Goal: Transaction & Acquisition: Purchase product/service

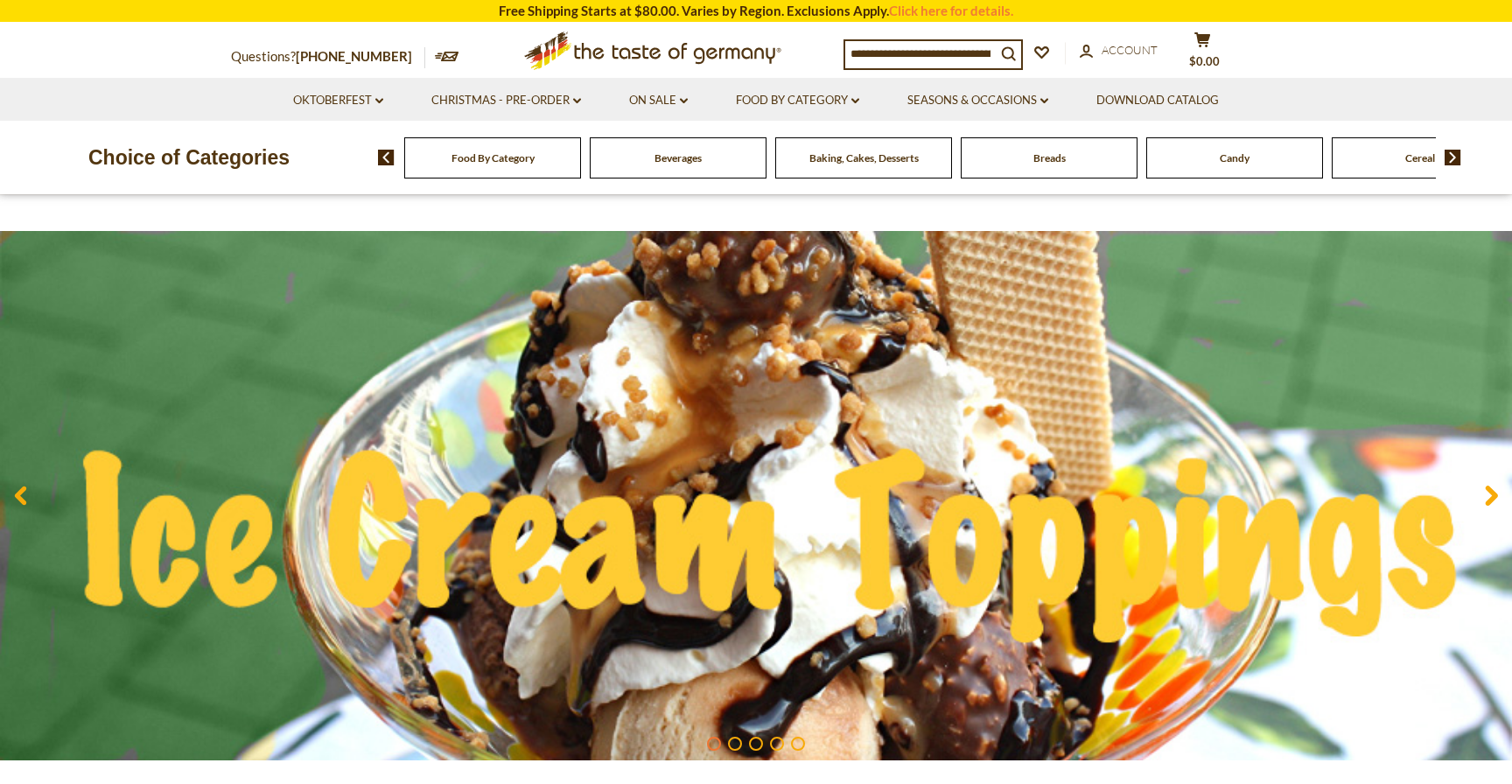
scroll to position [36, 0]
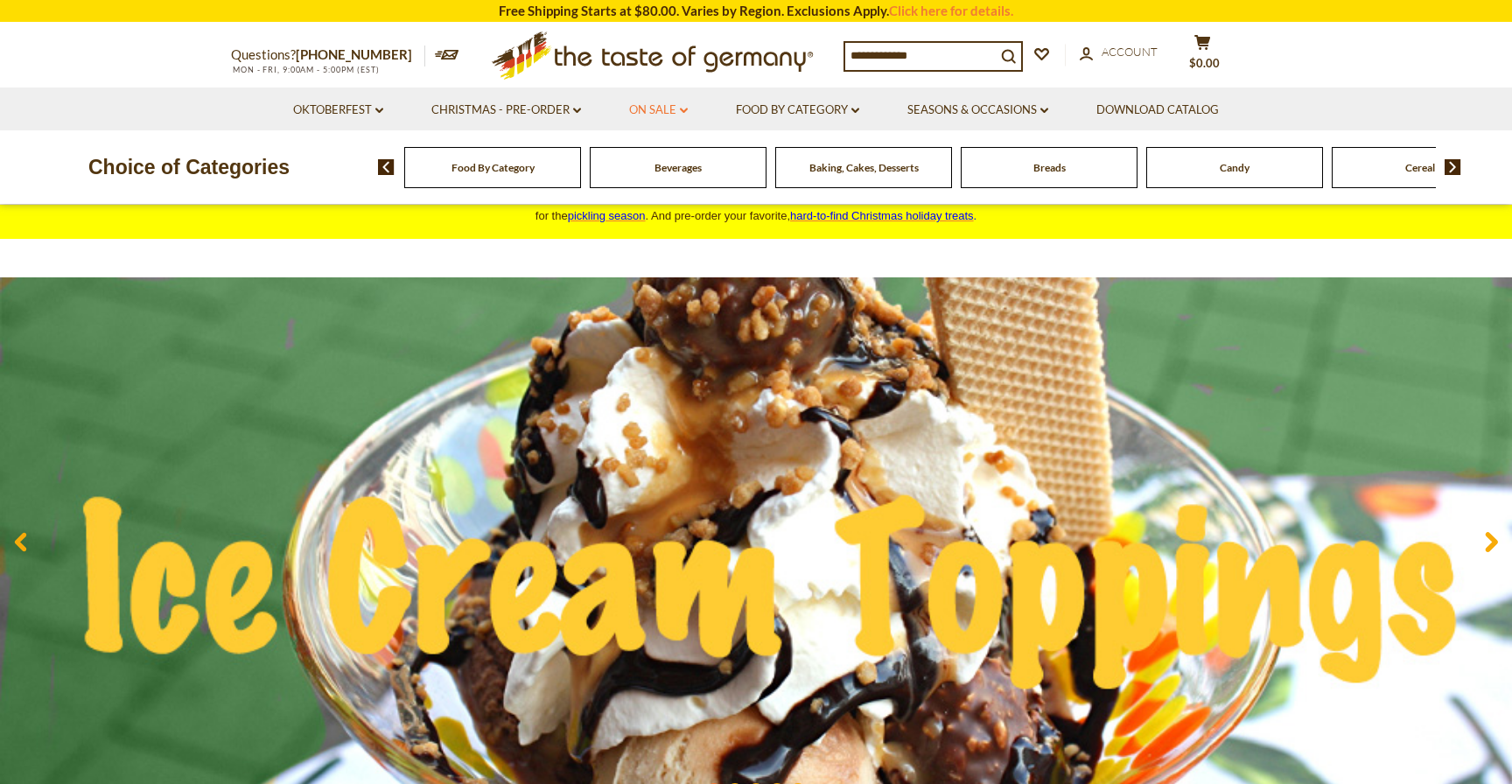
click at [658, 113] on link "On Sale dropdown_arrow" at bounding box center [659, 110] width 59 height 19
click at [654, 153] on link "All On Sale" at bounding box center [651, 155] width 63 height 15
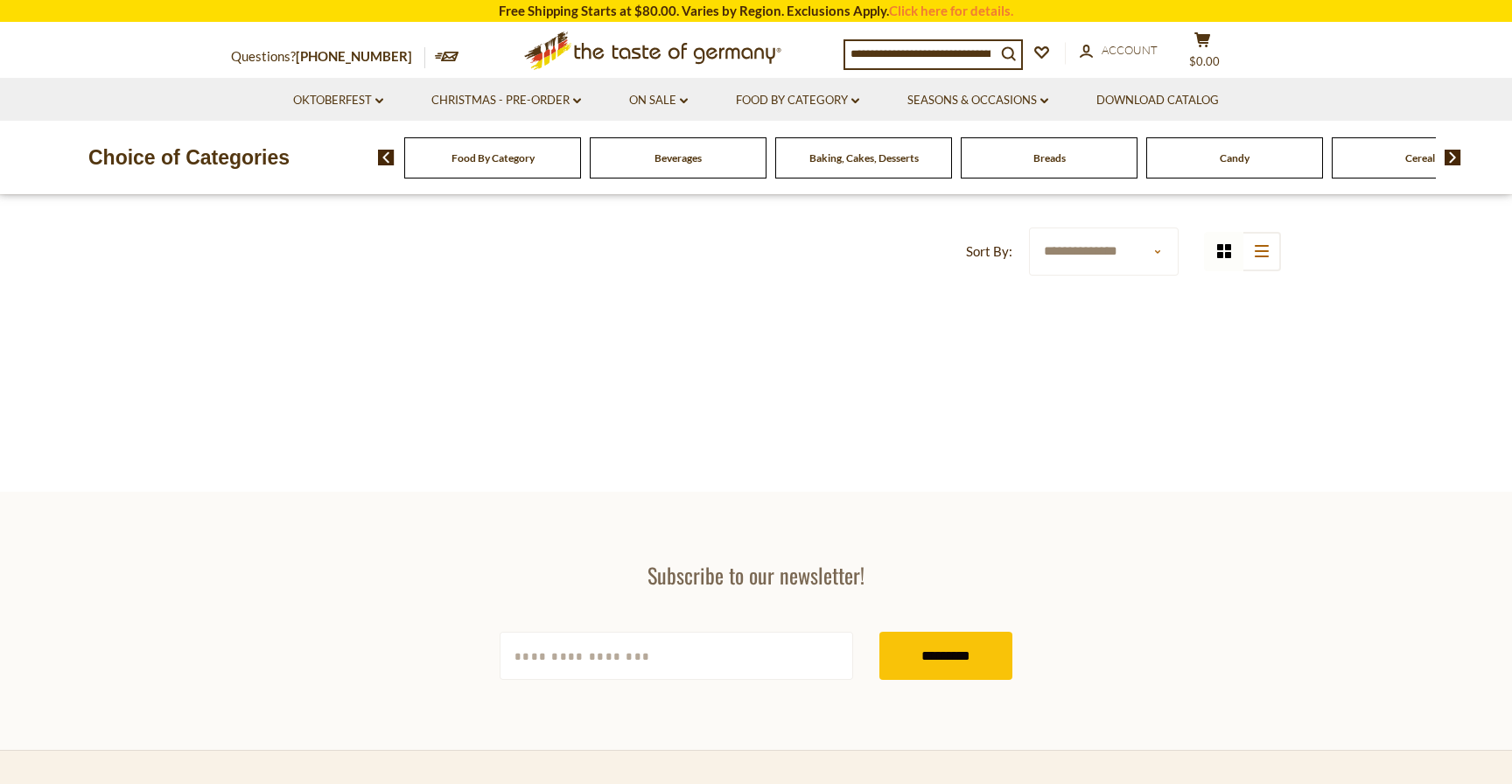
scroll to position [696, 0]
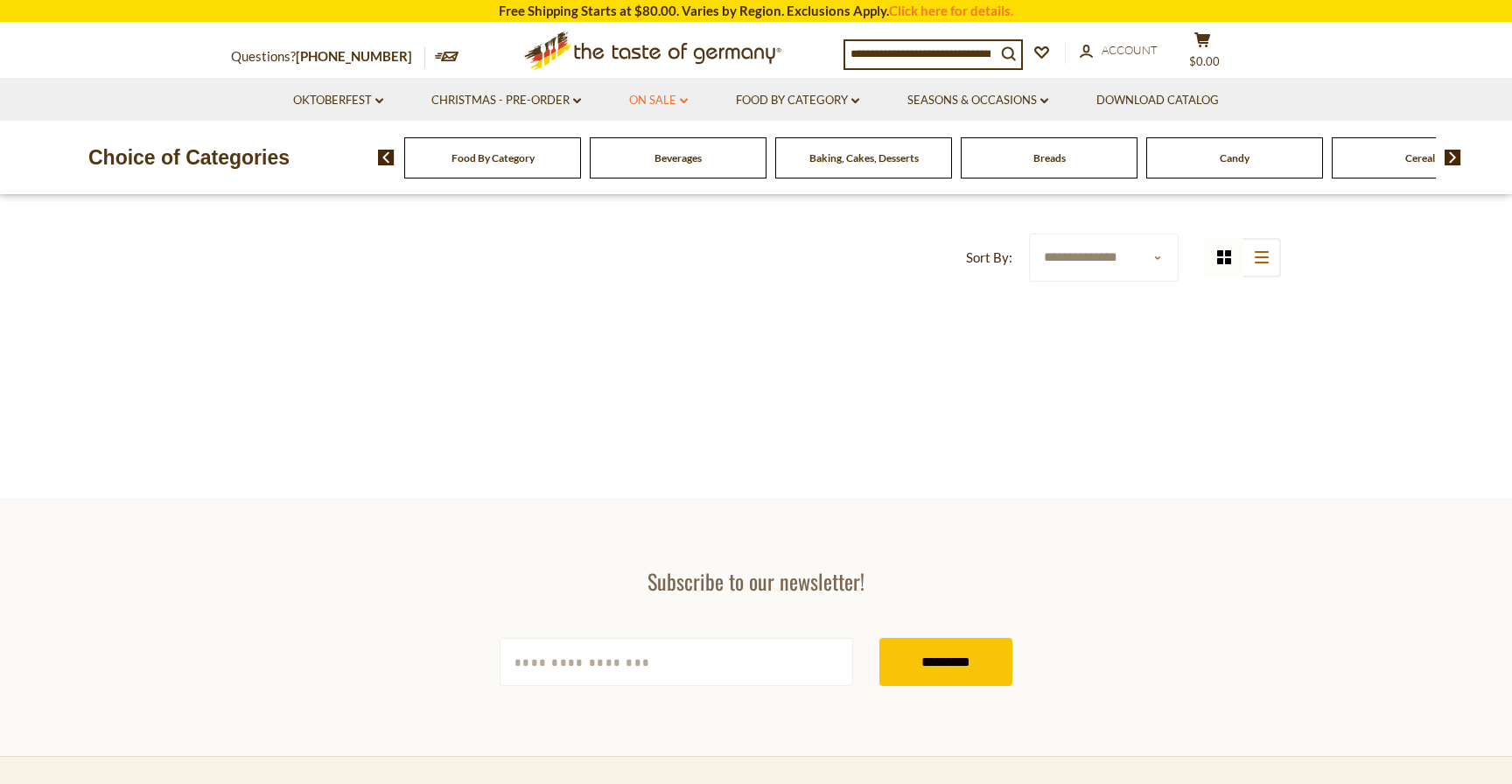
click at [669, 104] on link "On Sale dropdown_arrow" at bounding box center [659, 101] width 59 height 19
click at [669, 202] on link "Discount Deals" at bounding box center [662, 206] width 87 height 25
click at [694, 263] on link "After Best By" at bounding box center [668, 262] width 79 height 15
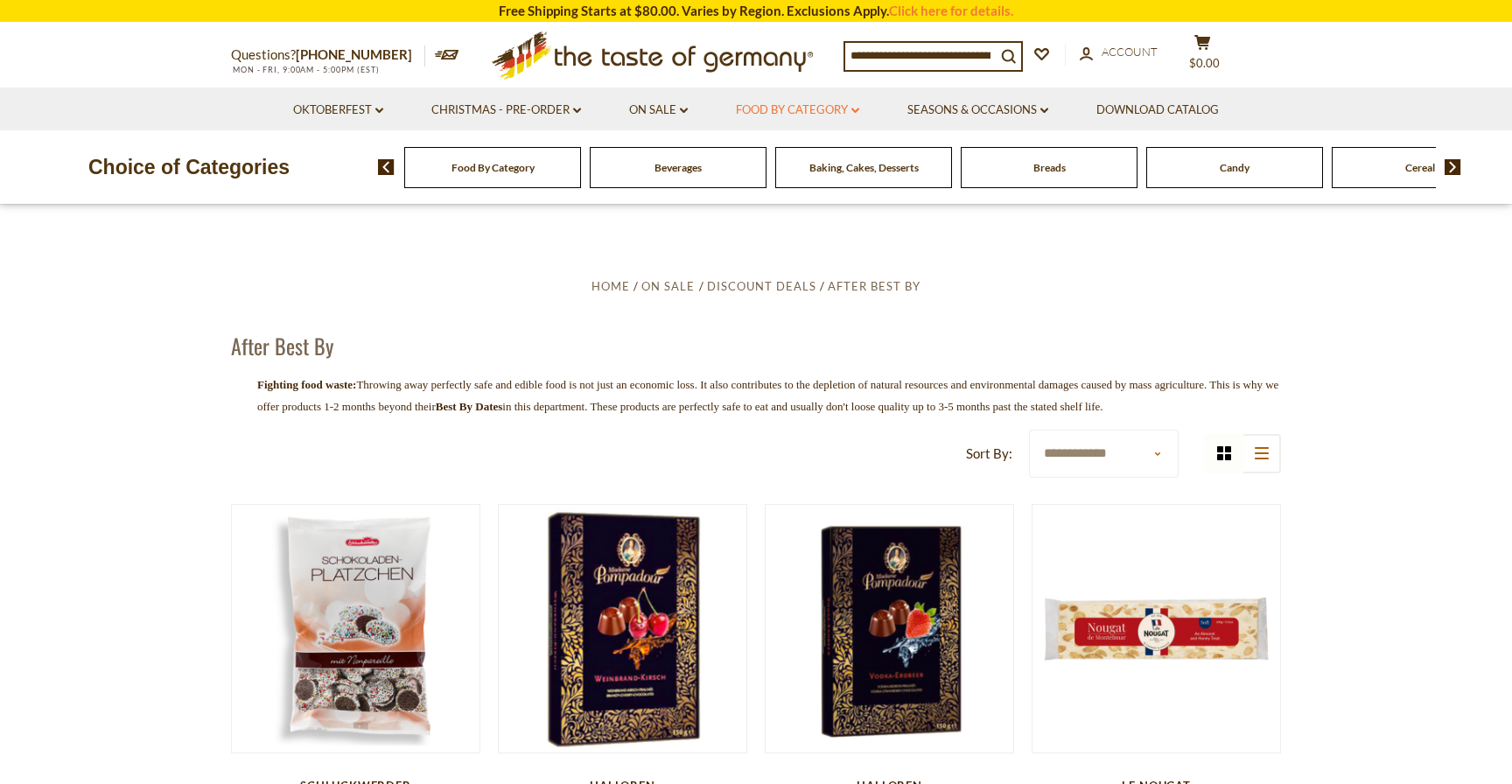
click at [812, 110] on link "Food By Category dropdown_arrow" at bounding box center [798, 110] width 124 height 19
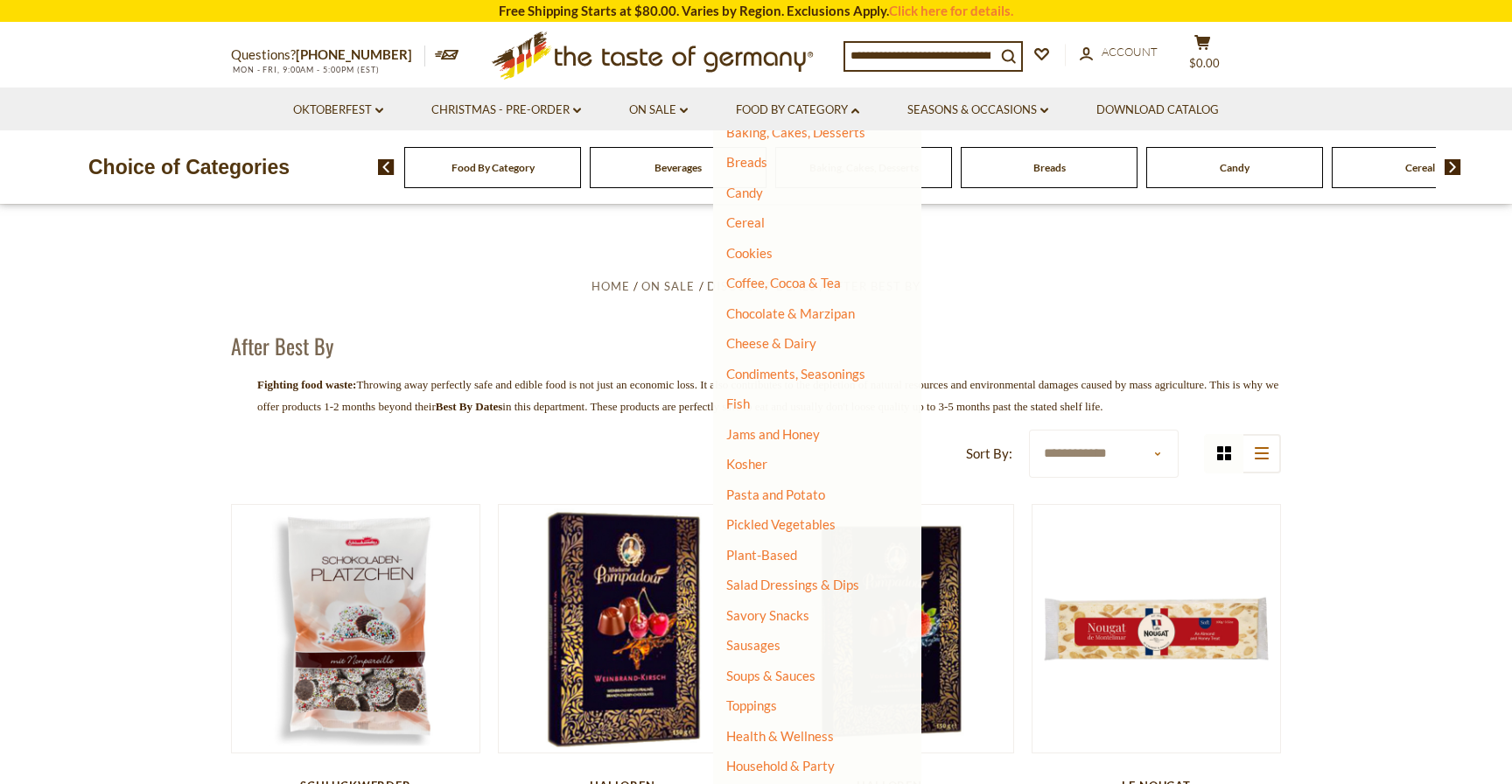
scroll to position [159, 0]
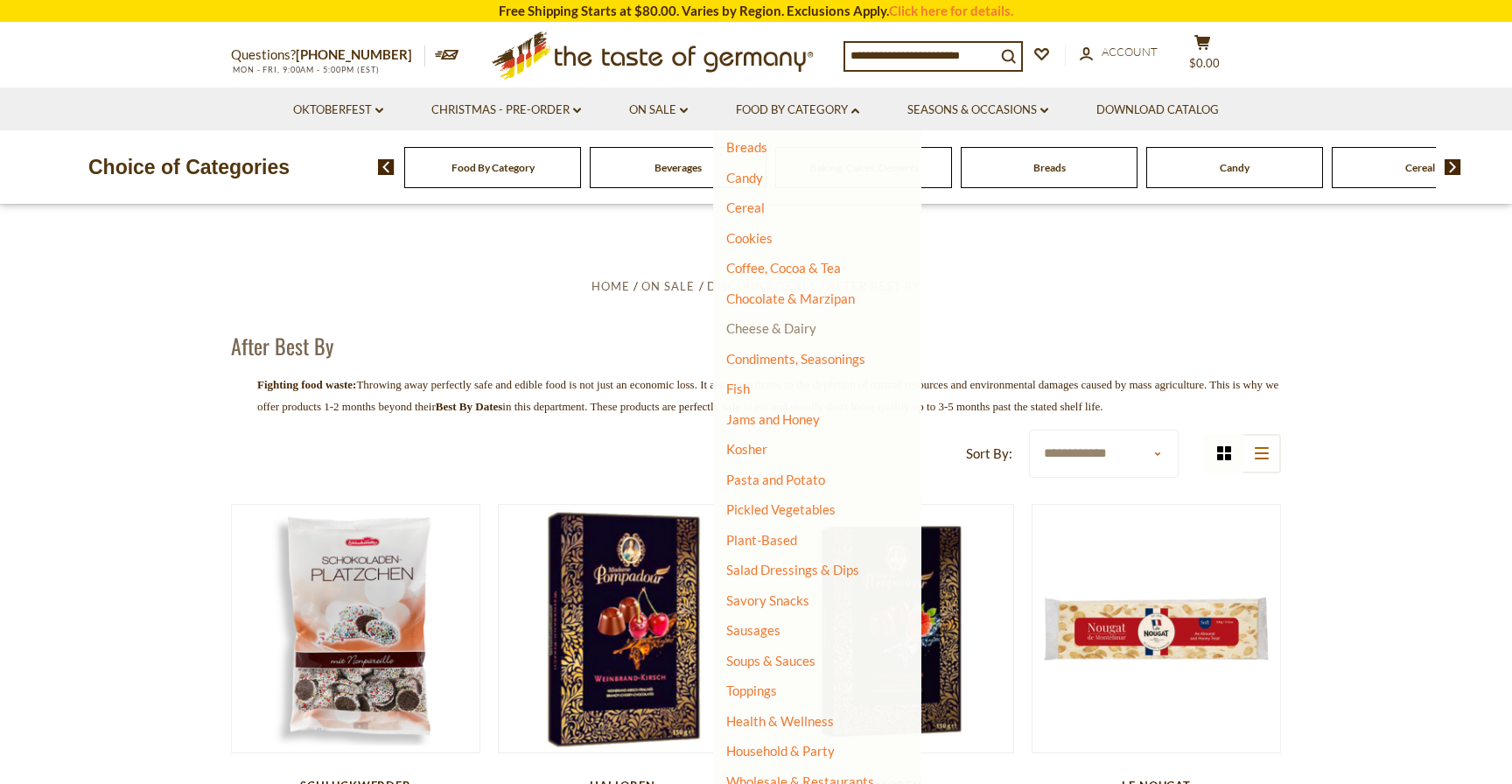
click at [783, 332] on link "Cheese & Dairy" at bounding box center [772, 328] width 90 height 15
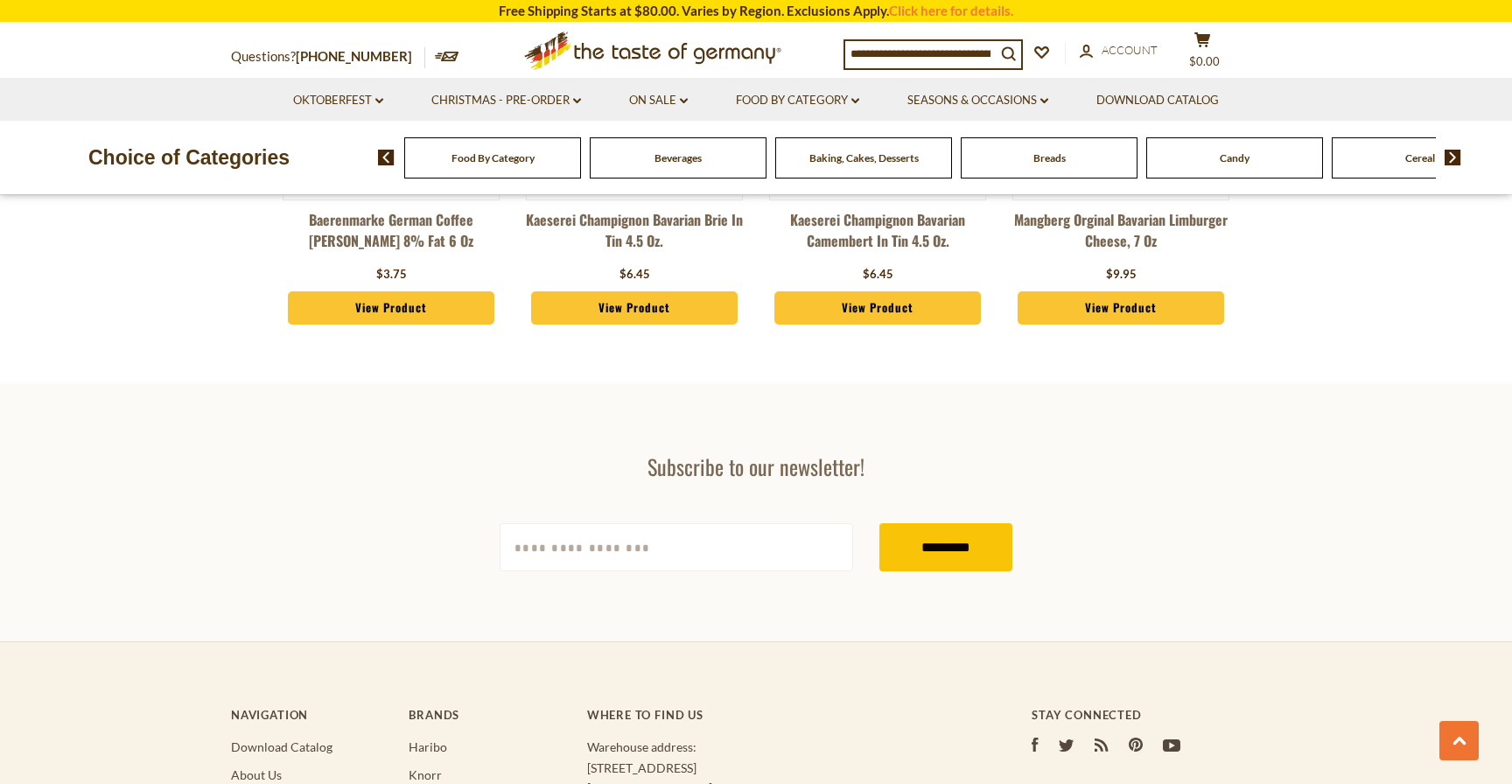
scroll to position [3135, 0]
